Goal: Complete application form: Complete application form

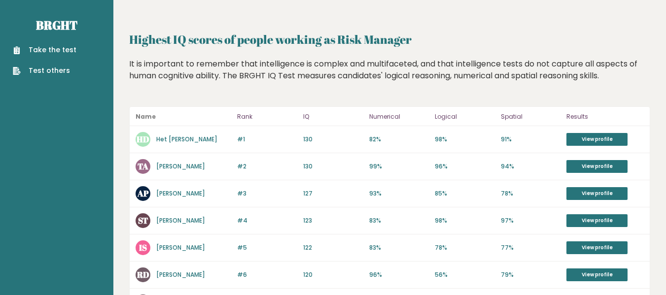
click at [61, 55] on link "Take the test" at bounding box center [45, 50] width 64 height 10
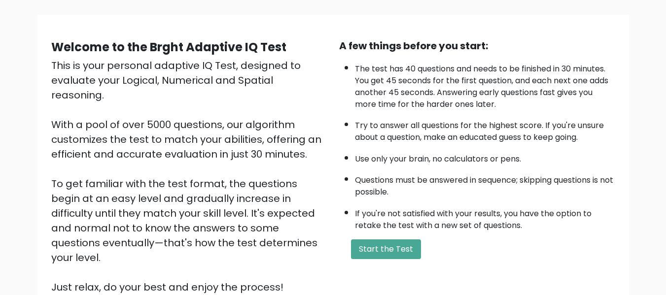
scroll to position [60, 0]
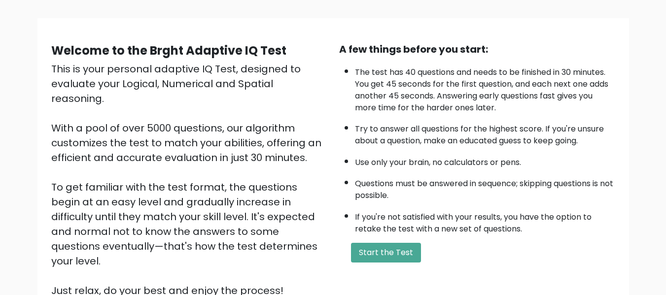
click at [319, 205] on div "This is your personal adaptive IQ Test, designed to evaluate your Logical, Nume…" at bounding box center [189, 180] width 276 height 236
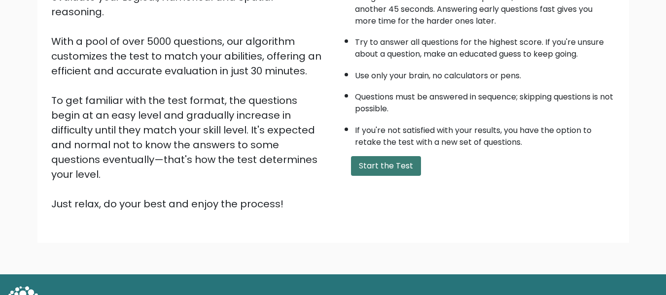
scroll to position [156, 0]
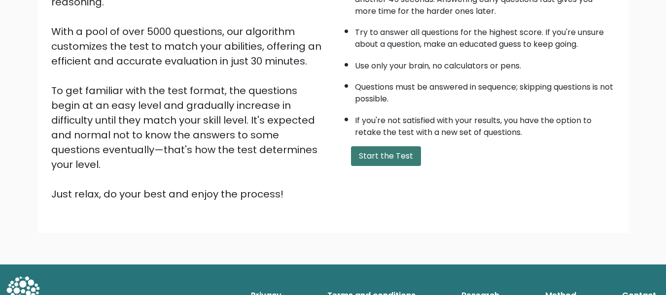
click at [387, 151] on button "Start the Test" at bounding box center [386, 156] width 70 height 20
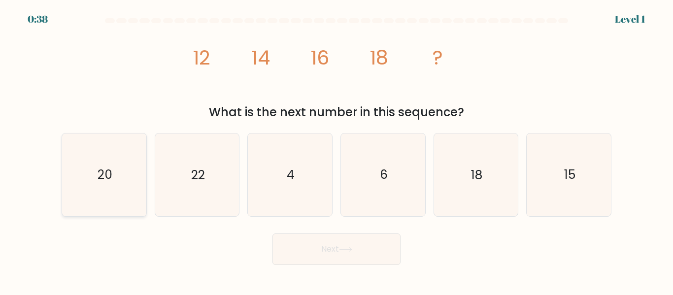
click at [115, 182] on icon "20" at bounding box center [104, 175] width 82 height 82
click at [337, 150] on input "a. 20" at bounding box center [337, 149] width 0 height 2
radio input "true"
click at [369, 256] on button "Next" at bounding box center [336, 250] width 128 height 32
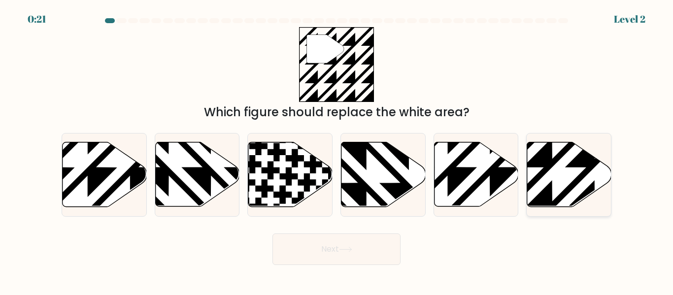
click at [536, 178] on icon at bounding box center [594, 209] width 169 height 169
click at [337, 150] on input "f." at bounding box center [337, 149] width 0 height 2
radio input "true"
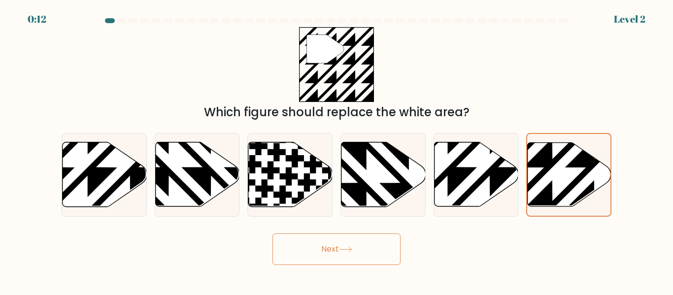
click at [340, 236] on button "Next" at bounding box center [336, 250] width 128 height 32
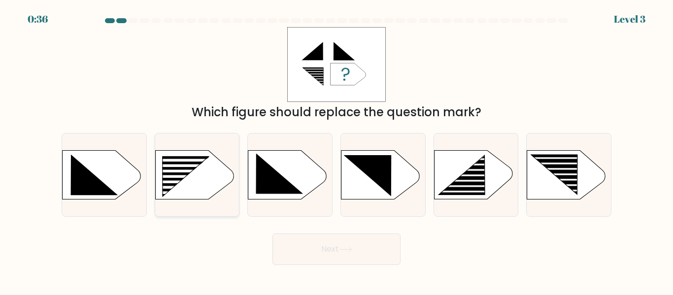
click at [177, 184] on icon at bounding box center [185, 177] width 47 height 40
click at [337, 150] on input "b." at bounding box center [337, 149] width 0 height 2
radio input "true"
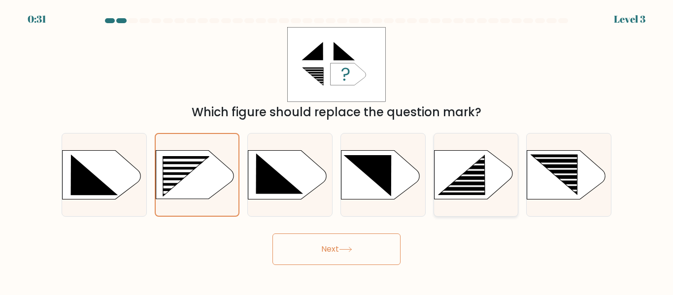
click at [477, 189] on icon at bounding box center [461, 175] width 46 height 39
click at [337, 150] on input "e." at bounding box center [337, 149] width 0 height 2
radio input "true"
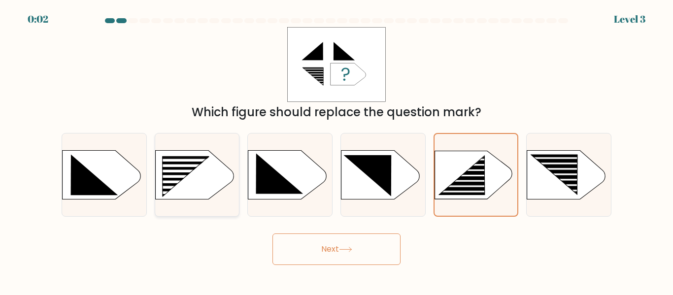
click at [202, 174] on rect at bounding box center [158, 156] width 219 height 167
click at [337, 150] on input "b." at bounding box center [337, 149] width 0 height 2
radio input "true"
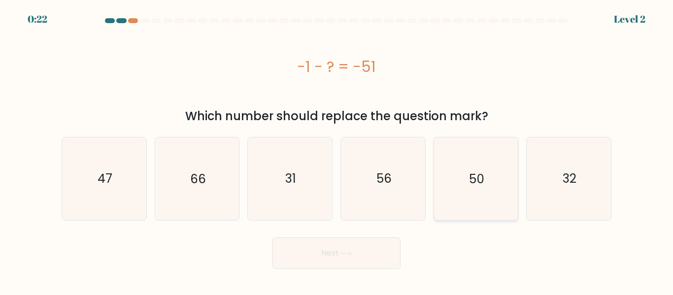
click at [454, 181] on icon "50" at bounding box center [476, 178] width 82 height 82
click at [337, 150] on input "e. 50" at bounding box center [337, 149] width 0 height 2
radio input "true"
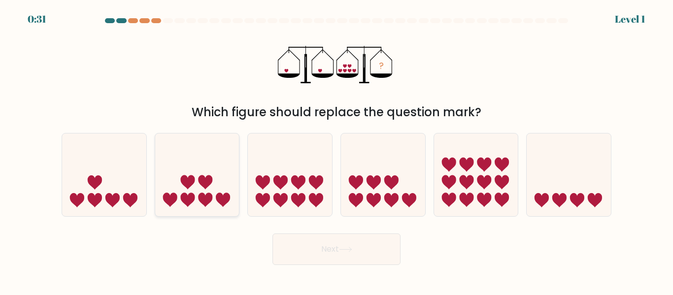
click at [214, 204] on icon at bounding box center [197, 174] width 84 height 69
click at [337, 150] on input "b." at bounding box center [337, 149] width 0 height 2
radio input "true"
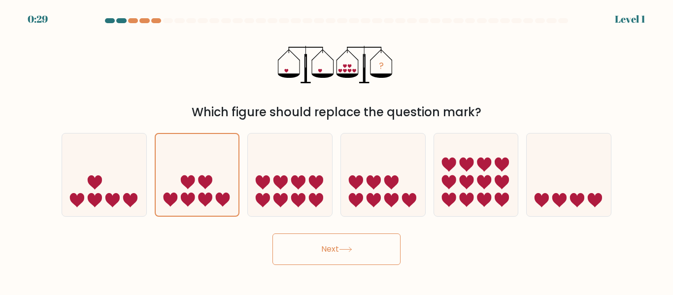
click at [336, 254] on button "Next" at bounding box center [336, 250] width 128 height 32
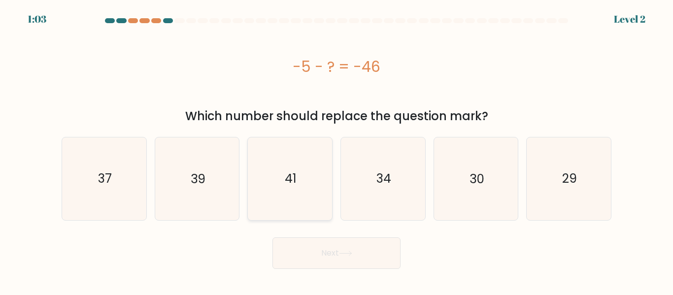
click at [286, 195] on icon "41" at bounding box center [290, 178] width 82 height 82
click at [337, 150] on input "c. 41" at bounding box center [337, 149] width 0 height 2
radio input "true"
click at [324, 250] on button "Next" at bounding box center [336, 253] width 128 height 32
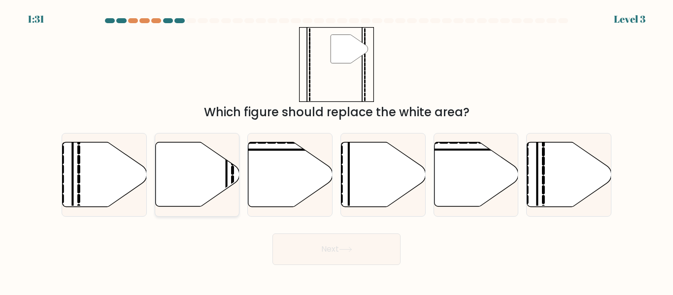
click at [212, 173] on icon at bounding box center [197, 174] width 84 height 65
click at [337, 150] on input "b." at bounding box center [337, 149] width 0 height 2
radio input "true"
click at [322, 243] on button "Next" at bounding box center [336, 250] width 128 height 32
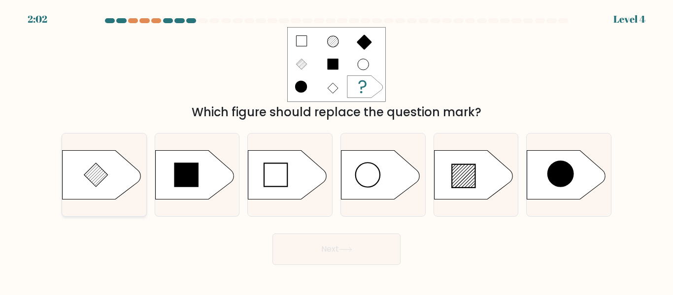
click at [115, 181] on icon at bounding box center [102, 174] width 79 height 49
click at [337, 150] on input "a." at bounding box center [337, 149] width 0 height 2
radio input "true"
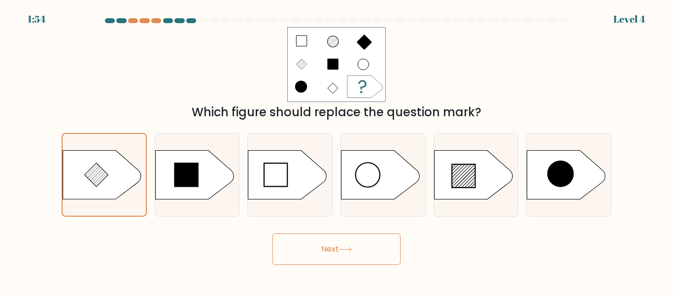
click at [328, 241] on button "Next" at bounding box center [336, 250] width 128 height 32
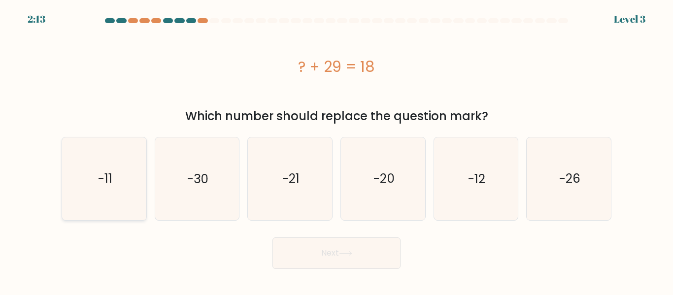
click at [110, 181] on text "-11" at bounding box center [105, 178] width 14 height 17
click at [337, 150] on input "a. -11" at bounding box center [337, 149] width 0 height 2
radio input "true"
click at [333, 250] on button "Next" at bounding box center [336, 253] width 128 height 32
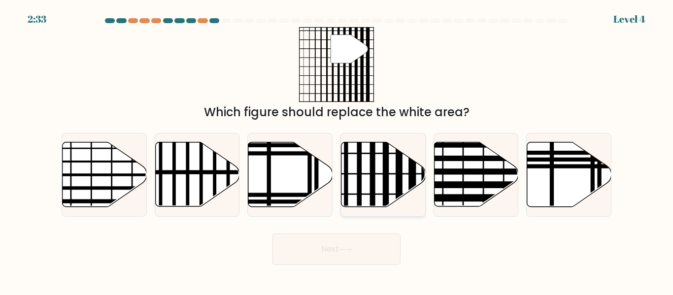
click at [366, 198] on icon at bounding box center [383, 174] width 84 height 65
click at [337, 150] on input "d." at bounding box center [337, 149] width 0 height 2
radio input "true"
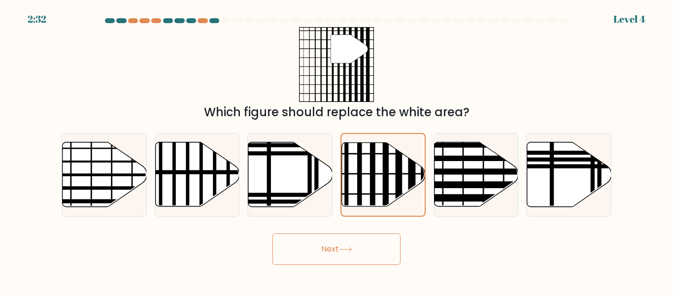
click at [345, 260] on button "Next" at bounding box center [336, 250] width 128 height 32
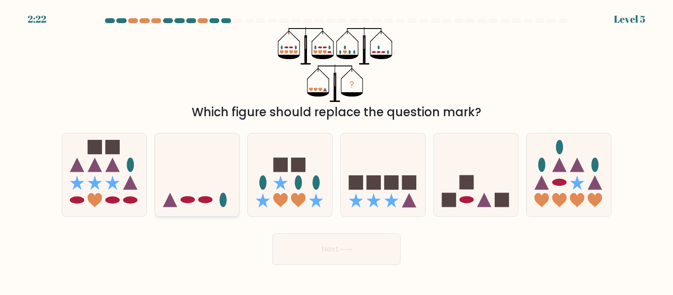
click at [223, 189] on icon at bounding box center [197, 174] width 84 height 69
click at [337, 150] on input "b." at bounding box center [337, 149] width 0 height 2
radio input "true"
click at [332, 249] on button "Next" at bounding box center [336, 250] width 128 height 32
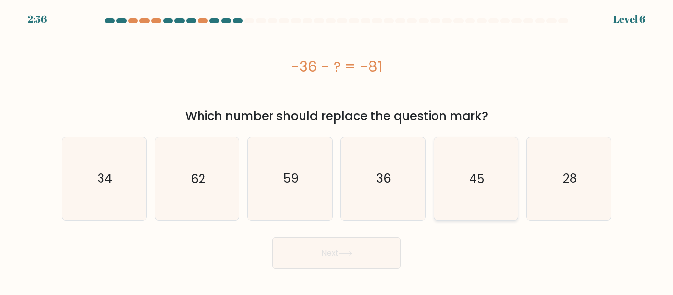
click at [464, 197] on icon "45" at bounding box center [476, 178] width 82 height 82
click at [337, 150] on input "e. 45" at bounding box center [337, 149] width 0 height 2
radio input "true"
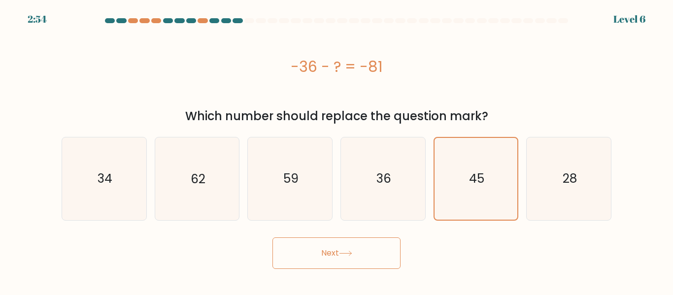
click at [354, 248] on button "Next" at bounding box center [336, 253] width 128 height 32
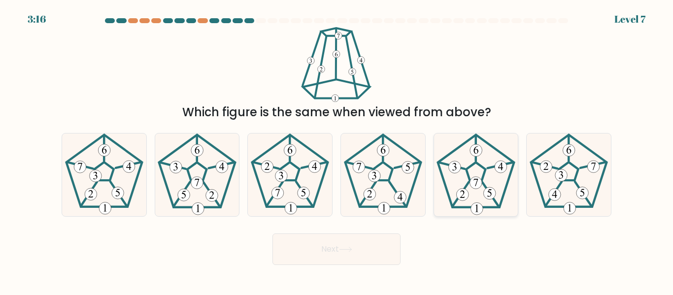
click at [488, 184] on icon at bounding box center [476, 175] width 82 height 82
click at [337, 150] on input "e." at bounding box center [337, 149] width 0 height 2
radio input "true"
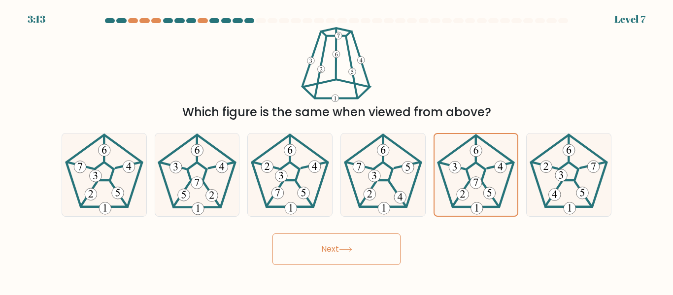
click at [341, 247] on icon at bounding box center [345, 249] width 13 height 5
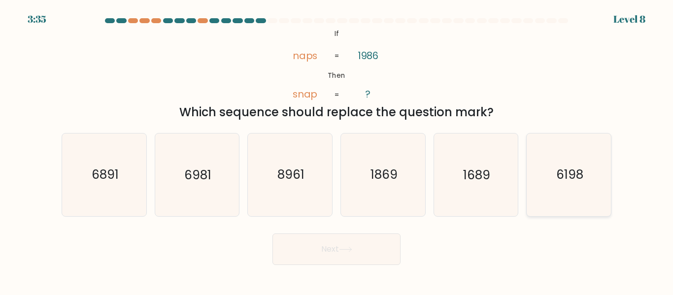
click at [556, 190] on icon "6198" at bounding box center [569, 175] width 82 height 82
click at [337, 150] on input "f. 6198" at bounding box center [337, 149] width 0 height 2
radio input "true"
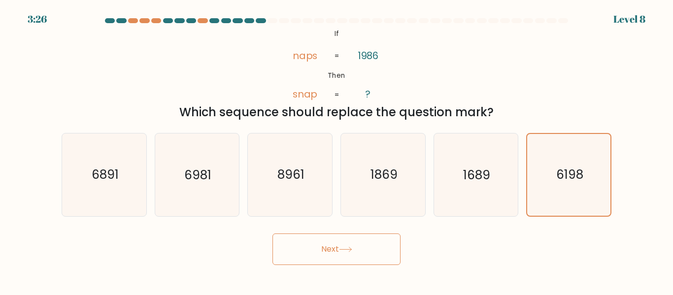
click at [344, 243] on button "Next" at bounding box center [336, 250] width 128 height 32
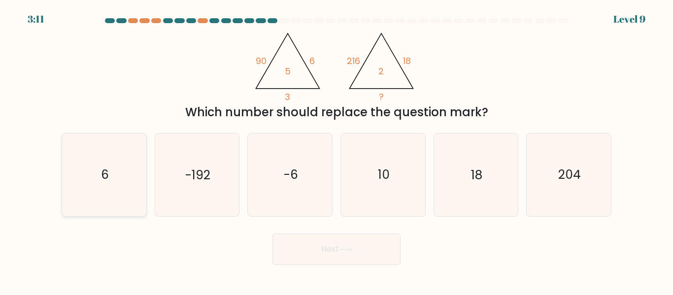
click at [139, 178] on icon "6" at bounding box center [104, 175] width 82 height 82
click at [337, 150] on input "a. 6" at bounding box center [337, 149] width 0 height 2
radio input "true"
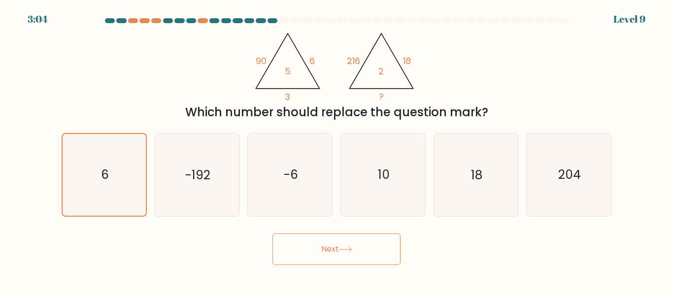
click at [367, 245] on button "Next" at bounding box center [336, 250] width 128 height 32
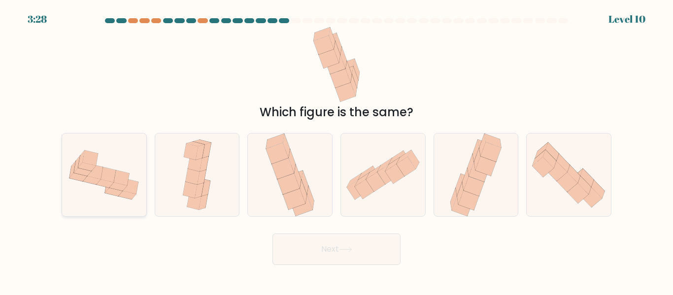
click at [121, 198] on icon at bounding box center [104, 175] width 84 height 64
click at [337, 150] on input "a." at bounding box center [337, 149] width 0 height 2
radio input "true"
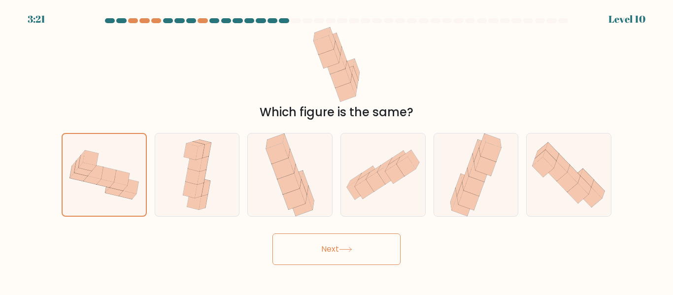
click at [328, 253] on button "Next" at bounding box center [336, 250] width 128 height 32
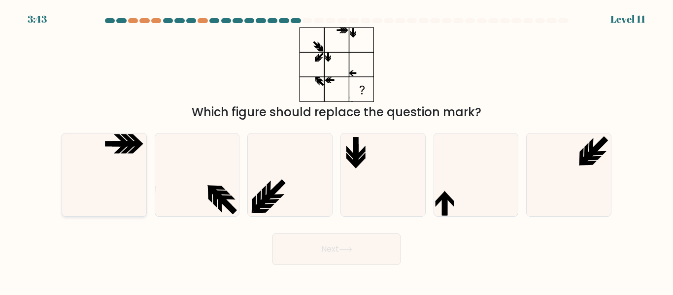
click at [107, 163] on icon at bounding box center [104, 175] width 82 height 82
click at [337, 150] on input "a." at bounding box center [337, 149] width 0 height 2
radio input "true"
click at [464, 203] on icon at bounding box center [476, 175] width 82 height 82
click at [337, 150] on input "e." at bounding box center [337, 149] width 0 height 2
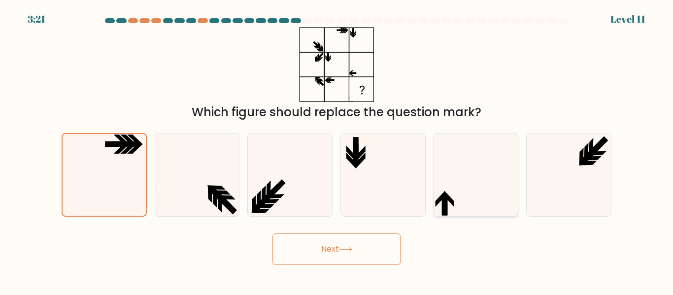
radio input "true"
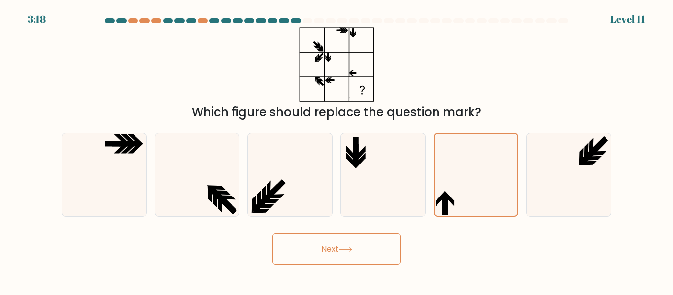
click at [370, 241] on button "Next" at bounding box center [336, 250] width 128 height 32
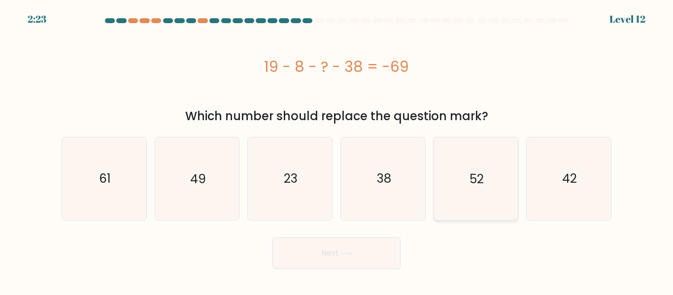
click at [475, 178] on text "52" at bounding box center [477, 178] width 14 height 17
click at [337, 150] on input "e. 52" at bounding box center [337, 149] width 0 height 2
radio input "true"
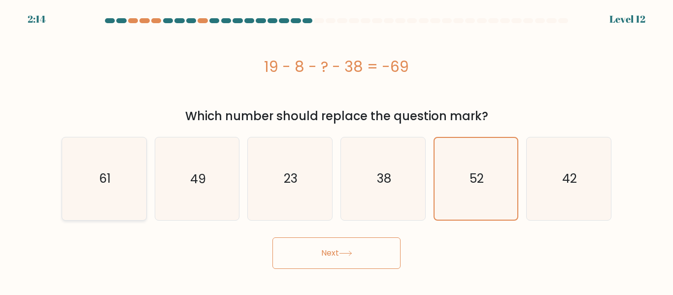
click at [119, 177] on icon "61" at bounding box center [104, 178] width 82 height 82
click at [337, 150] on input "a. 61" at bounding box center [337, 149] width 0 height 2
radio input "true"
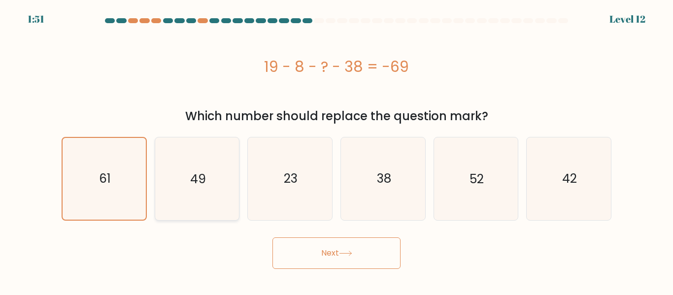
click at [204, 193] on icon "49" at bounding box center [197, 178] width 82 height 82
click at [337, 150] on input "b. 49" at bounding box center [337, 149] width 0 height 2
radio input "true"
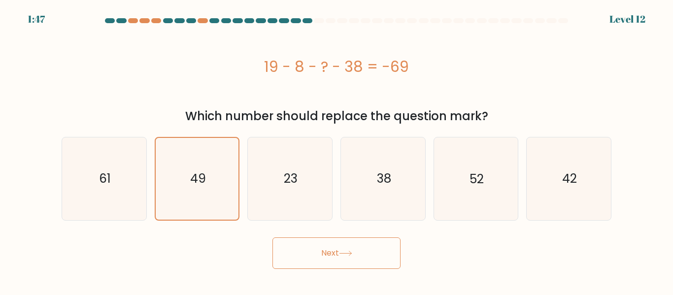
click at [322, 269] on body "1:47 Level 12" at bounding box center [336, 147] width 673 height 295
click at [327, 259] on button "Next" at bounding box center [336, 253] width 128 height 32
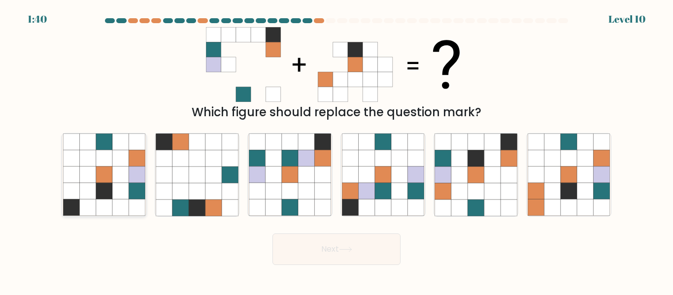
click at [120, 203] on icon at bounding box center [120, 208] width 16 height 16
click at [337, 150] on input "a." at bounding box center [337, 149] width 0 height 2
radio input "true"
click at [333, 251] on button "Next" at bounding box center [336, 250] width 128 height 32
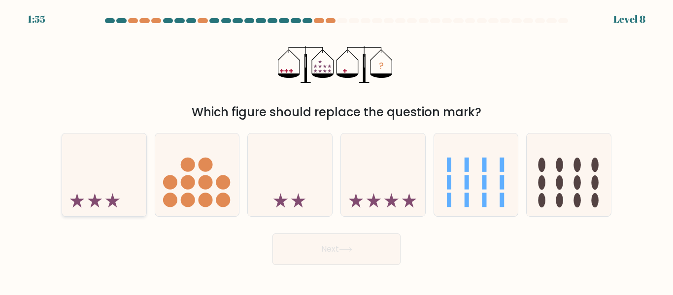
click at [84, 197] on icon at bounding box center [104, 174] width 84 height 69
click at [337, 150] on input "a." at bounding box center [337, 149] width 0 height 2
radio input "true"
click at [333, 257] on button "Next" at bounding box center [336, 250] width 128 height 32
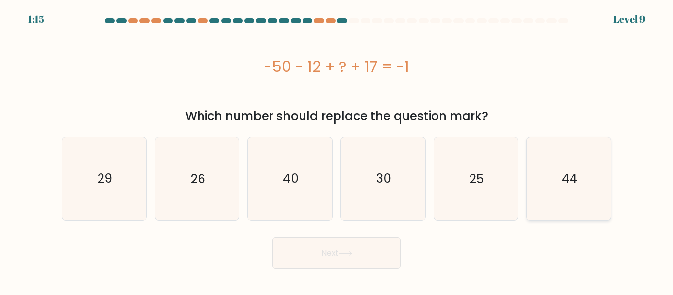
click at [580, 152] on icon "44" at bounding box center [569, 178] width 82 height 82
click at [337, 150] on input "f. 44" at bounding box center [337, 149] width 0 height 2
radio input "true"
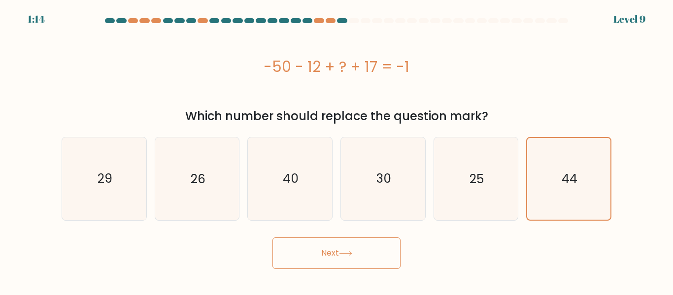
click at [385, 254] on button "Next" at bounding box center [336, 253] width 128 height 32
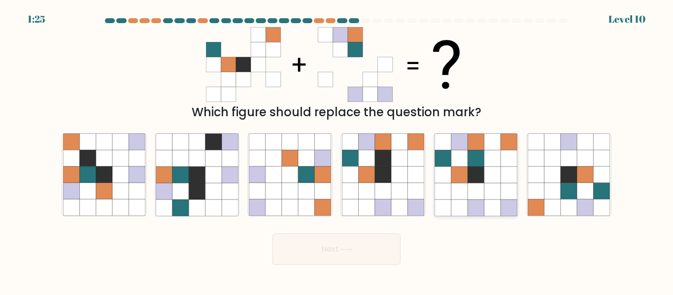
click at [474, 149] on icon at bounding box center [476, 142] width 16 height 16
click at [337, 149] on input "e." at bounding box center [337, 149] width 0 height 2
radio input "true"
click at [341, 241] on button "Next" at bounding box center [336, 250] width 128 height 32
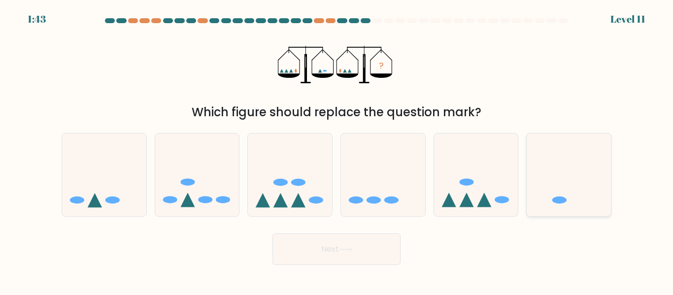
click at [551, 189] on icon at bounding box center [569, 174] width 84 height 69
click at [337, 150] on input "f." at bounding box center [337, 149] width 0 height 2
radio input "true"
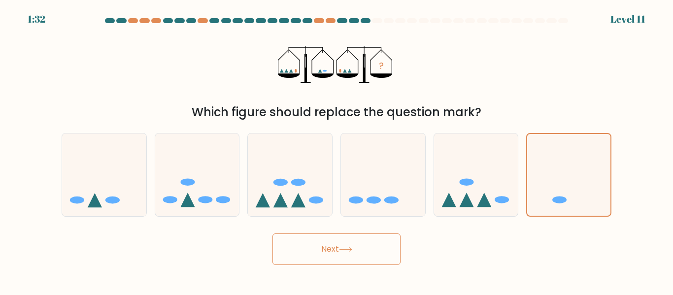
click at [343, 242] on button "Next" at bounding box center [336, 250] width 128 height 32
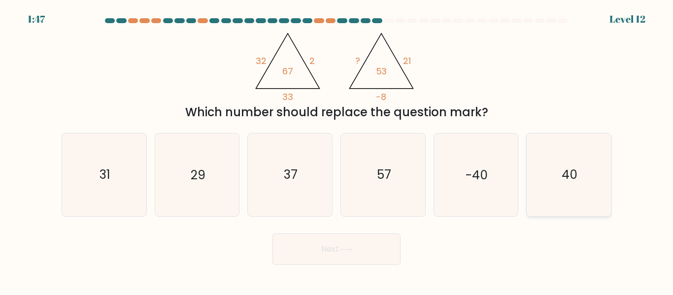
click at [544, 168] on icon "40" at bounding box center [569, 175] width 82 height 82
click at [337, 150] on input "f. 40" at bounding box center [337, 149] width 0 height 2
radio input "true"
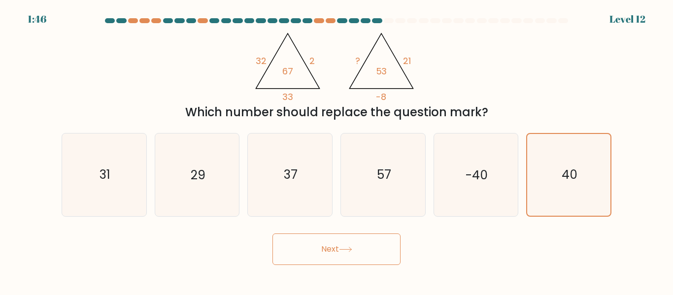
click at [343, 244] on button "Next" at bounding box center [336, 250] width 128 height 32
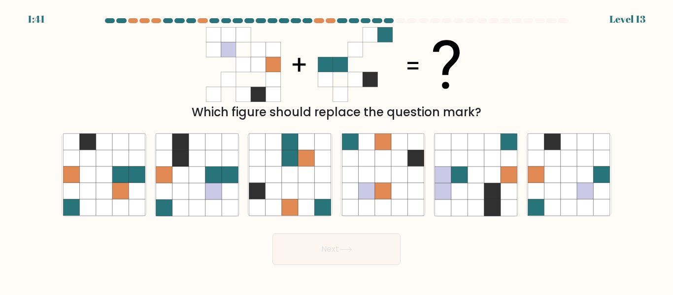
click at [373, 254] on button "Next" at bounding box center [336, 250] width 128 height 32
click at [215, 202] on icon at bounding box center [213, 208] width 16 height 16
click at [337, 150] on input "b." at bounding box center [337, 149] width 0 height 2
radio input "true"
click at [346, 249] on icon at bounding box center [345, 249] width 13 height 5
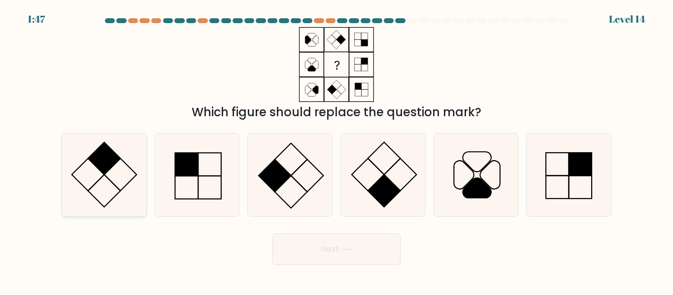
click at [111, 185] on icon at bounding box center [104, 175] width 82 height 82
click at [337, 150] on input "a." at bounding box center [337, 149] width 0 height 2
radio input "true"
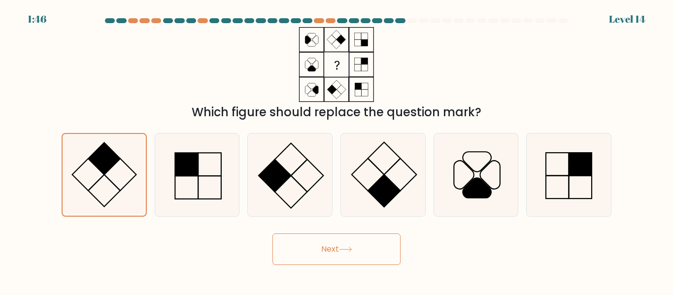
click at [332, 253] on button "Next" at bounding box center [336, 250] width 128 height 32
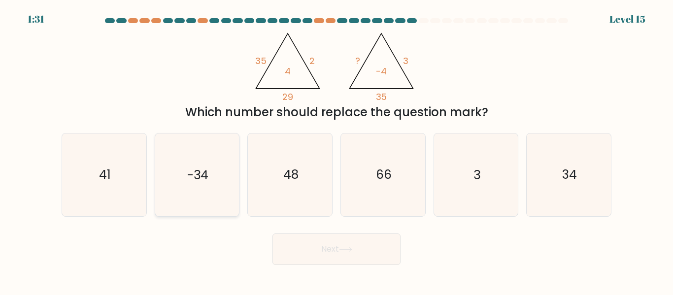
click at [205, 194] on icon "-34" at bounding box center [197, 175] width 82 height 82
click at [337, 150] on input "b. -34" at bounding box center [337, 149] width 0 height 2
radio input "true"
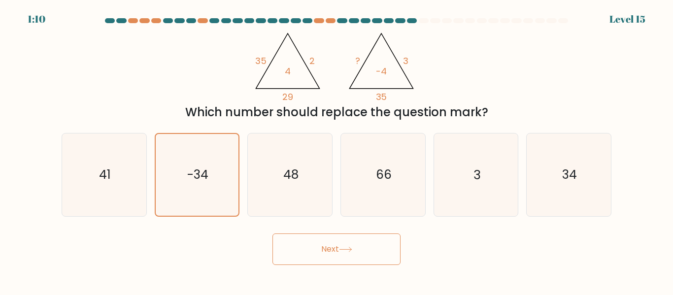
click at [322, 248] on button "Next" at bounding box center [336, 250] width 128 height 32
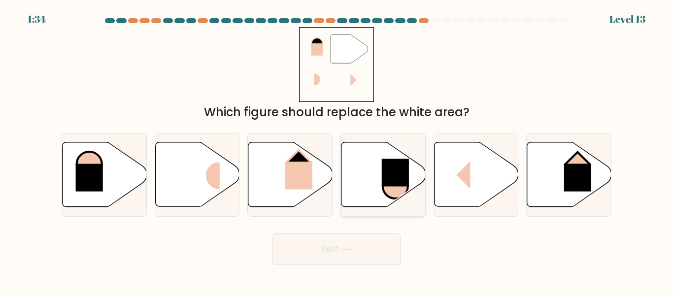
click at [372, 193] on icon at bounding box center [383, 174] width 84 height 65
click at [337, 150] on input "d." at bounding box center [337, 149] width 0 height 2
radio input "true"
click at [345, 255] on button "Next" at bounding box center [336, 250] width 128 height 32
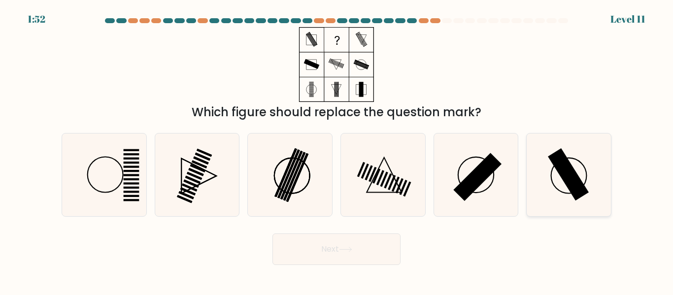
click at [576, 177] on rect at bounding box center [568, 174] width 41 height 53
click at [337, 150] on input "f." at bounding box center [337, 149] width 0 height 2
radio input "true"
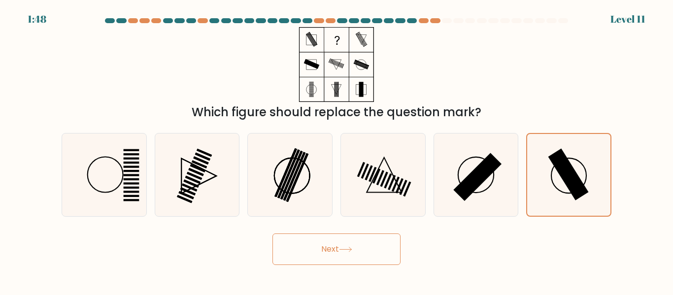
click at [346, 250] on icon at bounding box center [345, 249] width 13 height 5
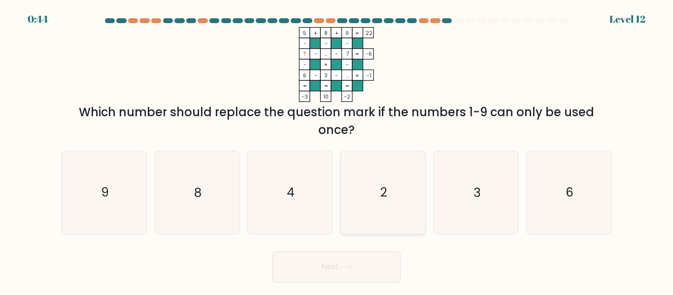
click at [387, 216] on icon "2" at bounding box center [383, 192] width 82 height 82
click at [337, 150] on input "d. 2" at bounding box center [337, 149] width 0 height 2
radio input "true"
click at [374, 262] on button "Next" at bounding box center [336, 267] width 128 height 32
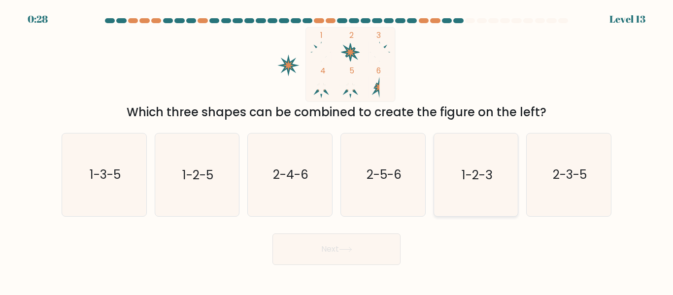
click at [491, 178] on text "1-2-3" at bounding box center [477, 175] width 31 height 17
click at [337, 150] on input "e. 1-2-3" at bounding box center [337, 149] width 0 height 2
radio input "true"
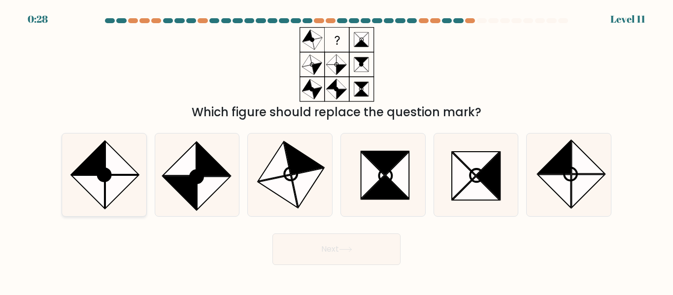
click at [100, 181] on icon at bounding box center [87, 191] width 33 height 33
click at [337, 150] on input "a." at bounding box center [337, 149] width 0 height 2
radio input "true"
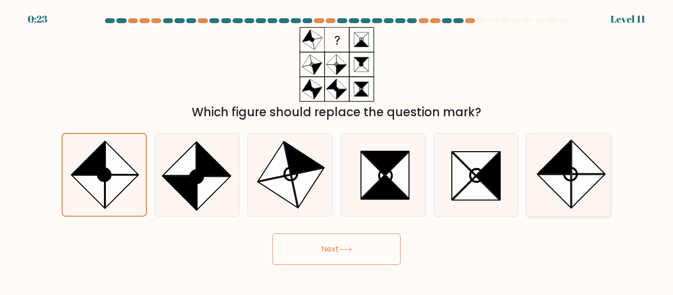
click at [570, 181] on circle at bounding box center [571, 175] width 18 height 18
click at [337, 150] on input "f." at bounding box center [337, 149] width 0 height 2
radio input "true"
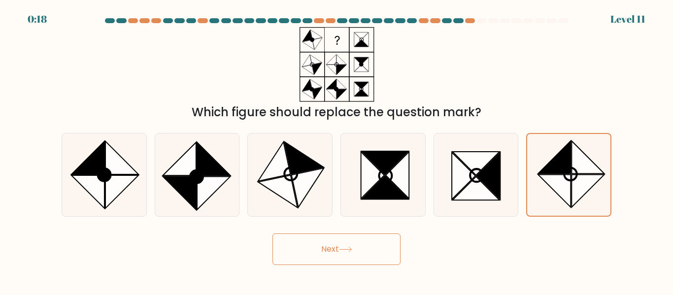
click at [329, 252] on button "Next" at bounding box center [336, 250] width 128 height 32
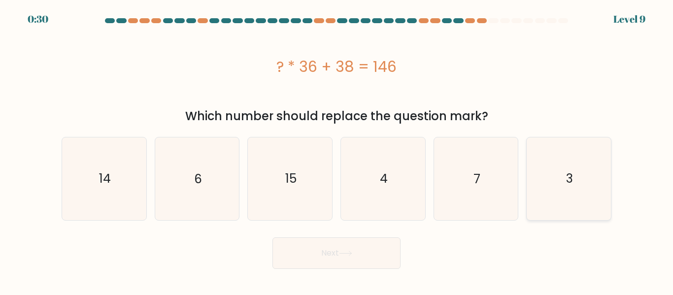
click at [547, 205] on icon "3" at bounding box center [569, 178] width 82 height 82
click at [337, 150] on input "f. 3" at bounding box center [337, 149] width 0 height 2
radio input "true"
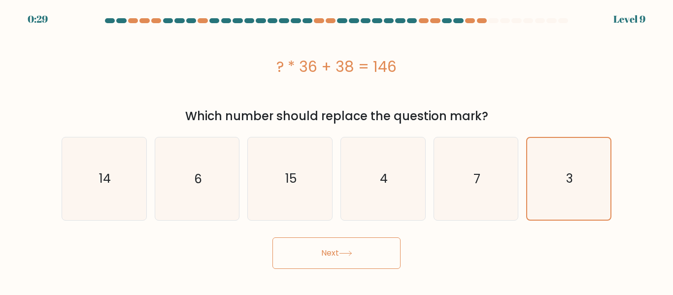
click at [386, 246] on button "Next" at bounding box center [336, 253] width 128 height 32
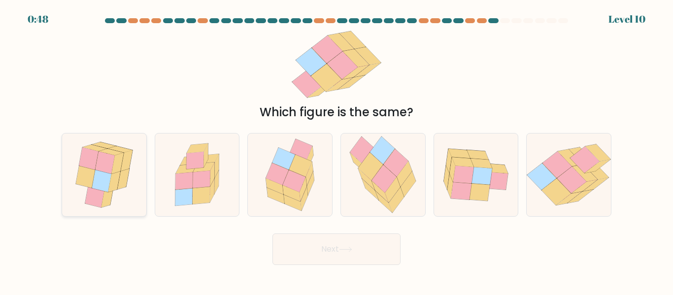
click at [122, 186] on icon at bounding box center [123, 178] width 12 height 21
click at [337, 150] on input "a." at bounding box center [337, 149] width 0 height 2
radio input "true"
click at [292, 197] on icon at bounding box center [292, 193] width 18 height 16
click at [337, 150] on input "c." at bounding box center [337, 149] width 0 height 2
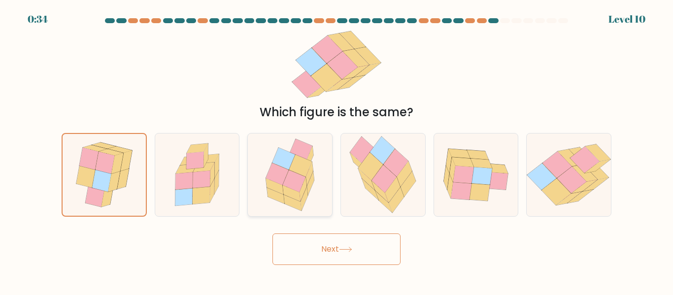
radio input "true"
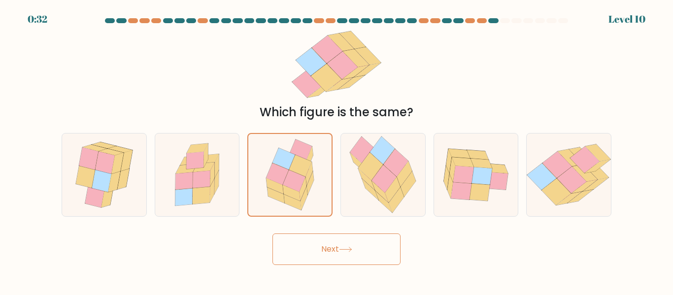
click at [333, 256] on button "Next" at bounding box center [336, 250] width 128 height 32
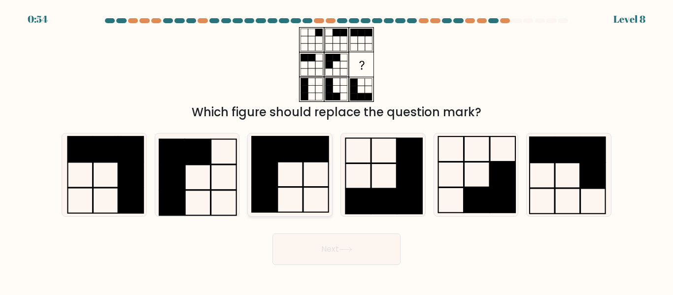
click at [303, 208] on rect at bounding box center [315, 200] width 25 height 25
click at [337, 150] on input "c." at bounding box center [337, 149] width 0 height 2
radio input "true"
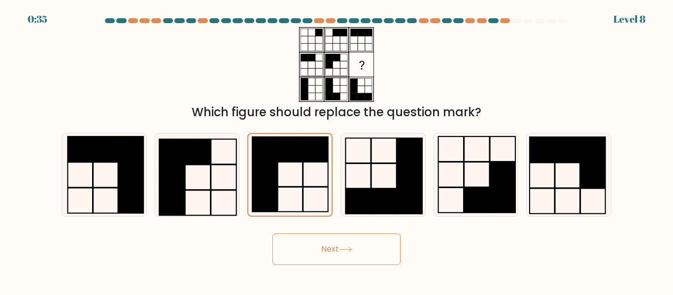
click at [322, 254] on button "Next" at bounding box center [336, 250] width 128 height 32
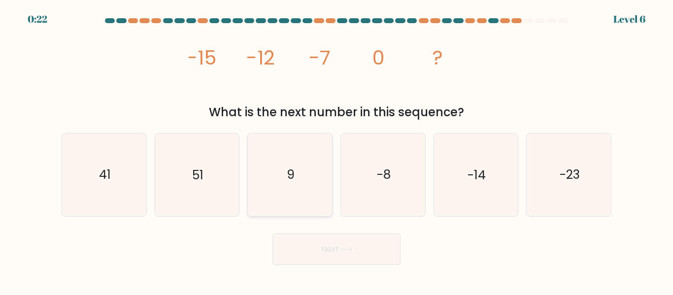
click at [303, 192] on icon "9" at bounding box center [290, 175] width 82 height 82
click at [337, 150] on input "c. 9" at bounding box center [337, 149] width 0 height 2
radio input "true"
click at [324, 244] on button "Next" at bounding box center [336, 250] width 128 height 32
click at [339, 247] on button "Next" at bounding box center [336, 250] width 128 height 32
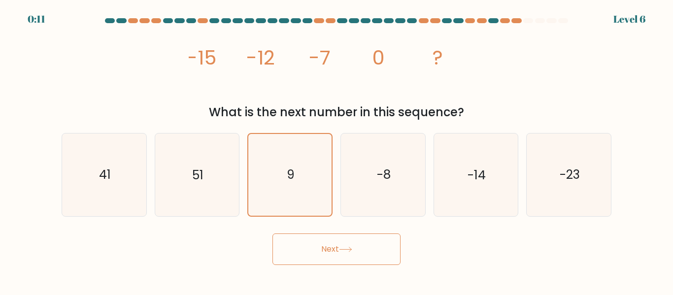
click at [339, 247] on button "Next" at bounding box center [336, 250] width 128 height 32
click at [375, 255] on button "Next" at bounding box center [336, 250] width 128 height 32
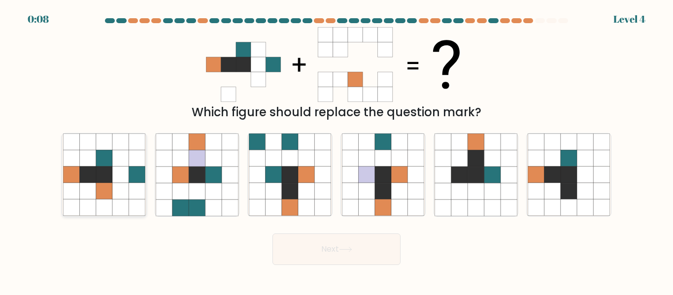
click at [121, 174] on icon at bounding box center [120, 175] width 16 height 16
click at [337, 150] on input "a." at bounding box center [337, 149] width 0 height 2
radio input "true"
click at [371, 254] on button "Next" at bounding box center [336, 250] width 128 height 32
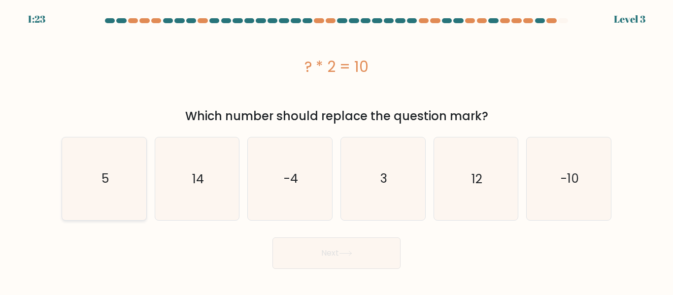
click at [114, 182] on icon "5" at bounding box center [104, 178] width 82 height 82
click at [337, 150] on input "a. 5" at bounding box center [337, 149] width 0 height 2
radio input "true"
click at [295, 254] on button "Next" at bounding box center [336, 253] width 128 height 32
click at [352, 257] on button "Next" at bounding box center [336, 253] width 128 height 32
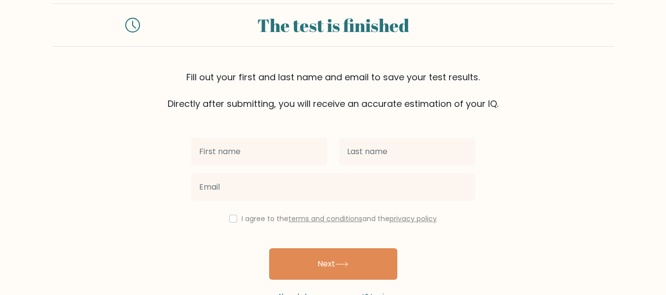
scroll to position [51, 0]
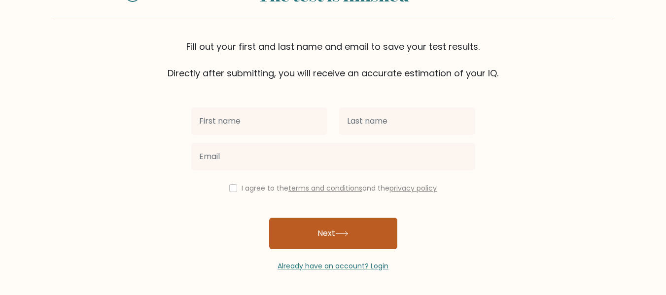
click at [309, 229] on button "Next" at bounding box center [333, 234] width 128 height 32
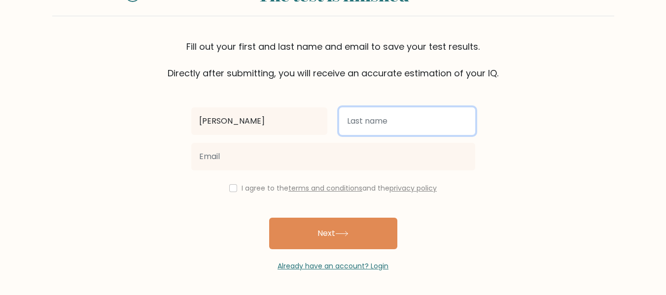
click at [368, 126] on input "text" at bounding box center [407, 121] width 136 height 28
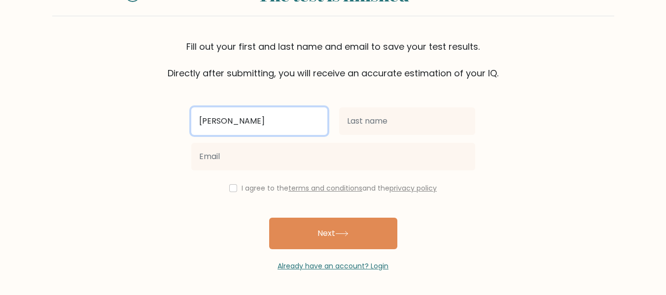
click at [269, 116] on input "Shanika" at bounding box center [259, 121] width 136 height 28
type input "S"
type input "Dilki"
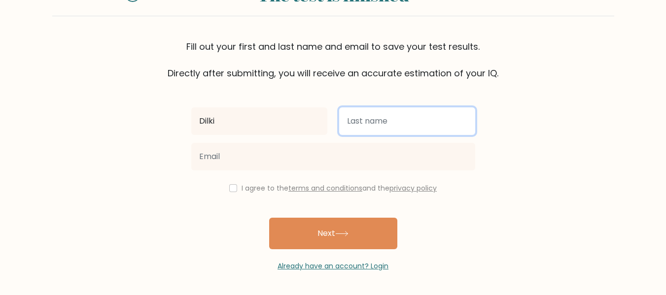
click at [390, 122] on input "text" at bounding box center [407, 121] width 136 height 28
type input "Fernando"
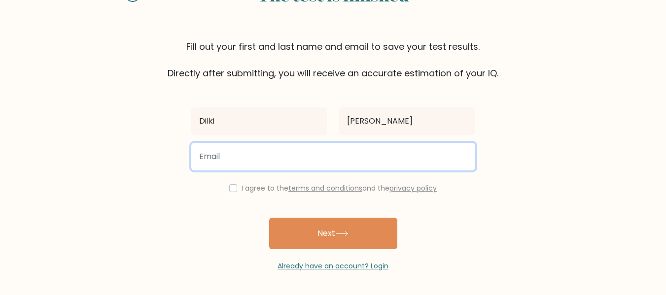
click at [356, 154] on input "email" at bounding box center [333, 157] width 284 height 28
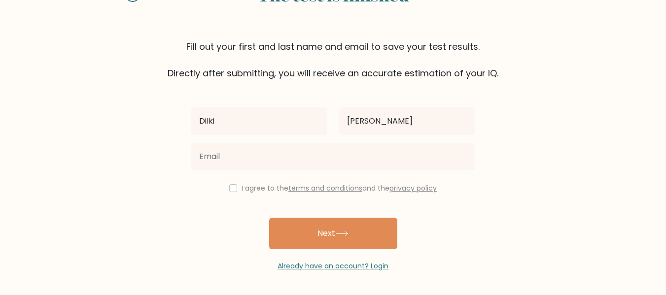
click at [546, 133] on form "The test is finished Fill out your first and last name and email to save your t…" at bounding box center [333, 122] width 666 height 299
click at [232, 191] on input "checkbox" at bounding box center [233, 188] width 8 height 8
checkbox input "true"
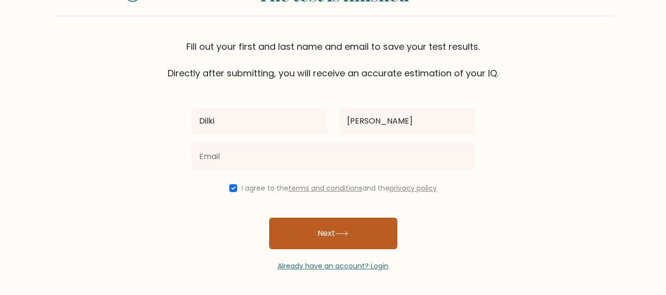
click at [303, 232] on button "Next" at bounding box center [333, 234] width 128 height 32
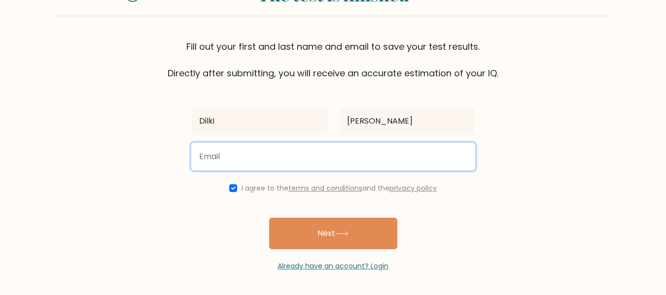
click at [261, 157] on input "email" at bounding box center [333, 157] width 284 height 28
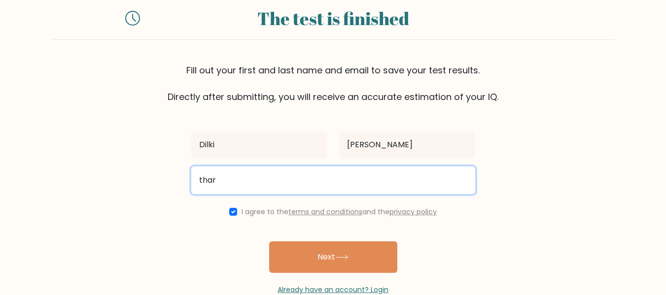
scroll to position [28, 0]
type input "t"
type input "shanika.sudarshani@outlook.com"
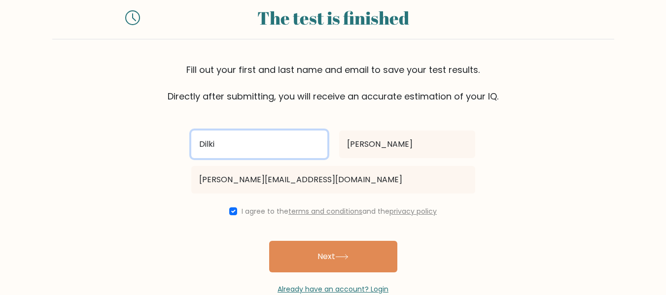
click at [267, 149] on input "Dilki" at bounding box center [259, 145] width 136 height 28
type input "D"
type input "Shanika"
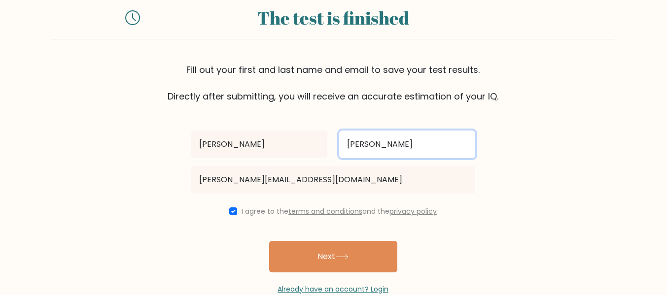
drag, startPoint x: 395, startPoint y: 152, endPoint x: 332, endPoint y: 146, distance: 63.3
click at [332, 146] on div "Shanika Fernando" at bounding box center [333, 144] width 296 height 35
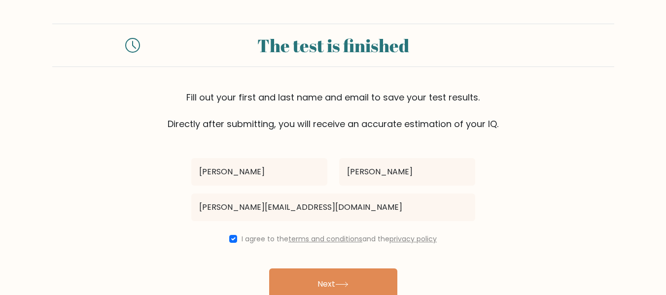
click at [494, 153] on form "The test is finished Fill out your first and last name and email to save your t…" at bounding box center [333, 173] width 666 height 299
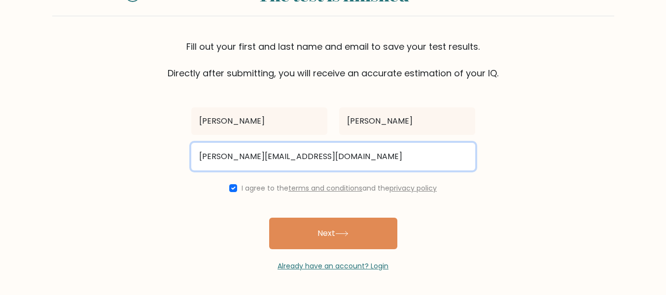
drag, startPoint x: 339, startPoint y: 157, endPoint x: 188, endPoint y: 152, distance: 150.8
click at [188, 152] on div "shanika.sudarshani@outlook.com" at bounding box center [333, 156] width 296 height 35
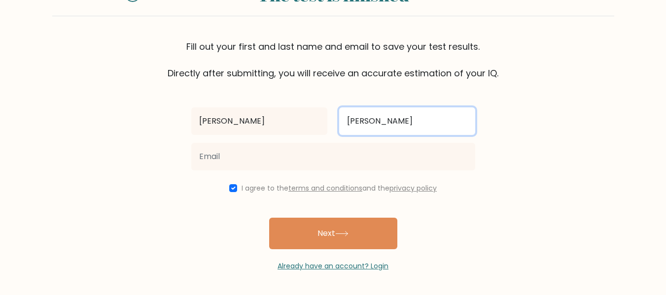
drag, startPoint x: 400, startPoint y: 123, endPoint x: 328, endPoint y: 123, distance: 71.9
click at [328, 123] on div "Shanika Fernando" at bounding box center [333, 120] width 296 height 35
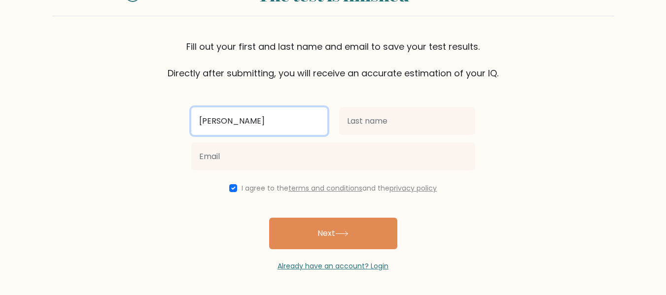
drag, startPoint x: 243, startPoint y: 116, endPoint x: 179, endPoint y: 116, distance: 64.5
click at [179, 116] on form "The test is finished Fill out your first and last name and email to save your t…" at bounding box center [333, 122] width 666 height 299
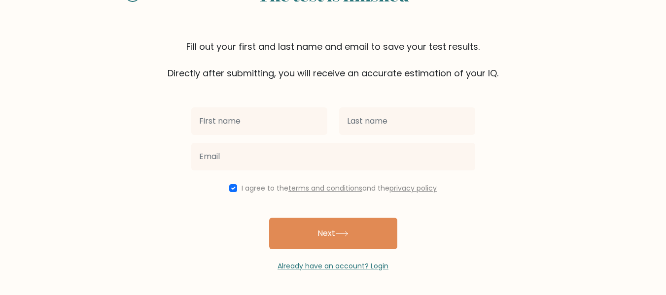
click at [517, 130] on form "The test is finished Fill out your first and last name and email to save your t…" at bounding box center [333, 122] width 666 height 299
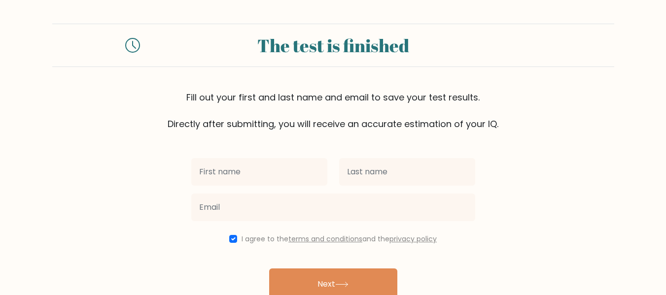
click at [135, 43] on icon at bounding box center [132, 45] width 15 height 15
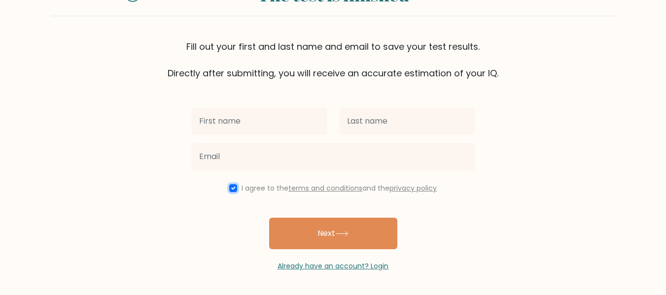
click at [230, 188] on input "checkbox" at bounding box center [233, 188] width 8 height 8
checkbox input "false"
